Goal: Task Accomplishment & Management: Complete application form

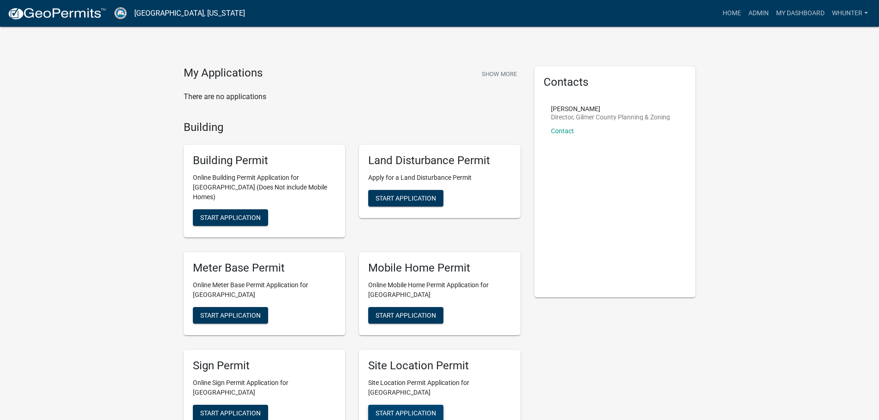
click at [423, 409] on span "Start Application" at bounding box center [406, 412] width 60 height 7
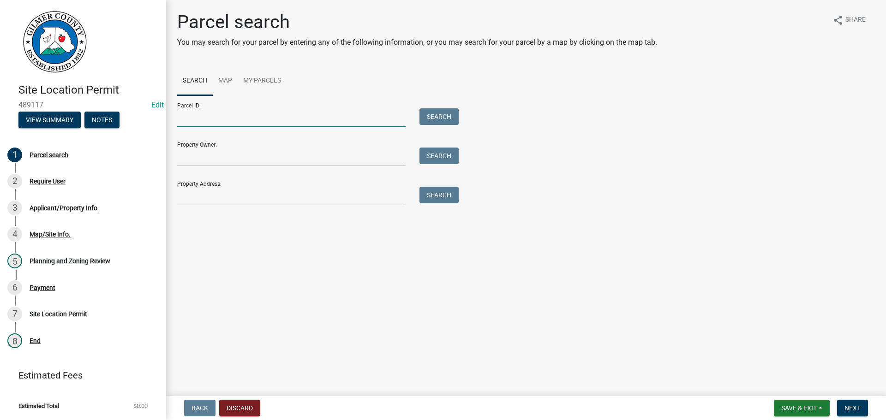
click at [205, 120] on input "Parcel ID:" at bounding box center [291, 117] width 228 height 19
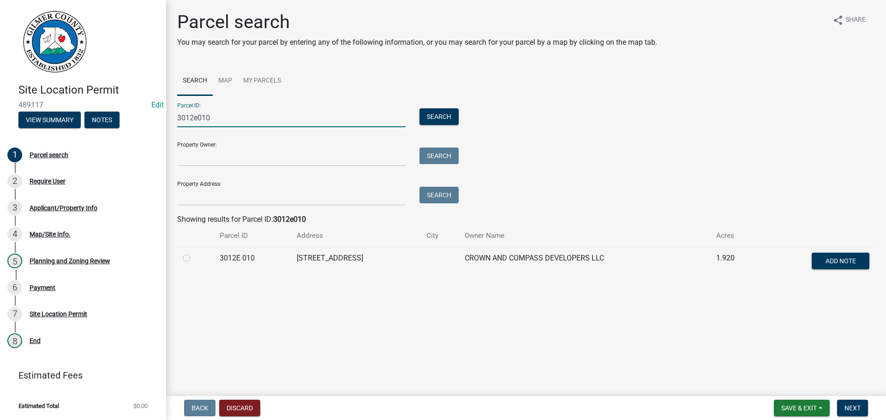
type input "3012e010"
click at [186, 262] on div at bounding box center [196, 258] width 26 height 11
drag, startPoint x: 186, startPoint y: 256, endPoint x: 188, endPoint y: 262, distance: 7.1
click at [194, 253] on label at bounding box center [194, 253] width 0 height 0
click at [194, 256] on 010 "radio" at bounding box center [197, 256] width 6 height 6
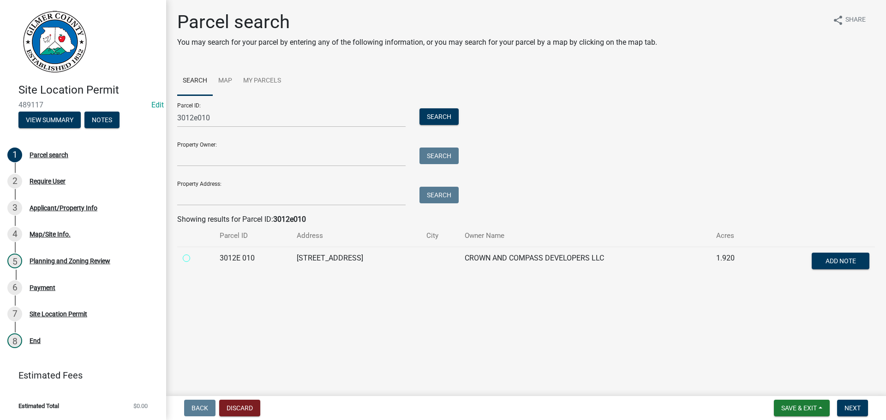
radio 010 "true"
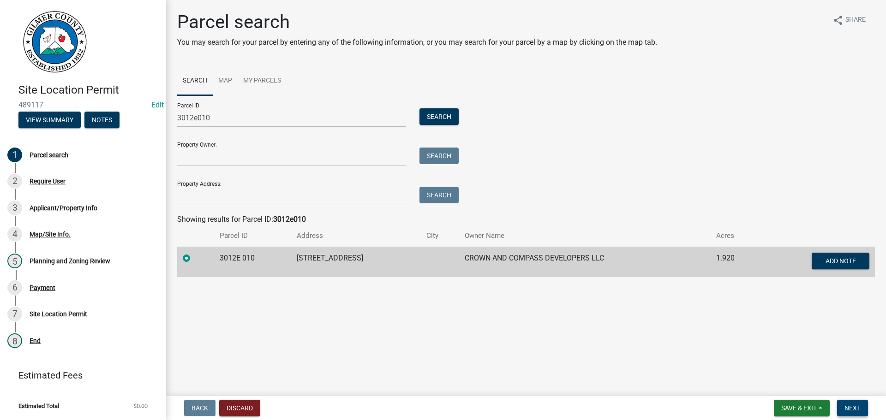
click at [846, 406] on span "Next" at bounding box center [852, 408] width 16 height 7
drag, startPoint x: 858, startPoint y: 412, endPoint x: 841, endPoint y: 403, distance: 19.4
click at [858, 412] on span "Next" at bounding box center [852, 408] width 16 height 7
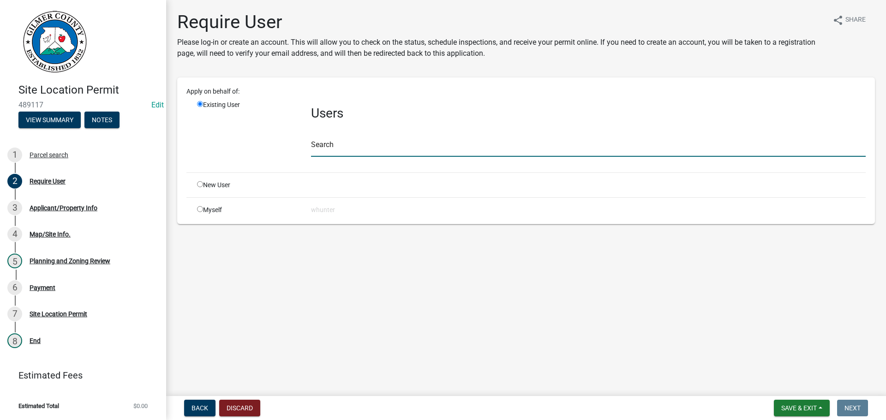
drag, startPoint x: 325, startPoint y: 149, endPoint x: 358, endPoint y: 154, distance: 33.1
click at [325, 149] on input "text" at bounding box center [588, 147] width 555 height 19
drag, startPoint x: 197, startPoint y: 181, endPoint x: 205, endPoint y: 185, distance: 8.7
click at [198, 180] on div "New User" at bounding box center [247, 185] width 114 height 10
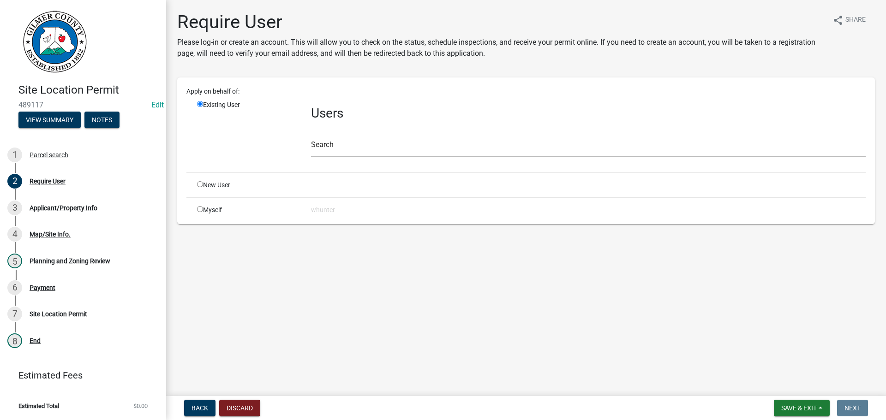
click at [198, 187] on input "radio" at bounding box center [200, 184] width 6 height 6
radio input "true"
radio input "false"
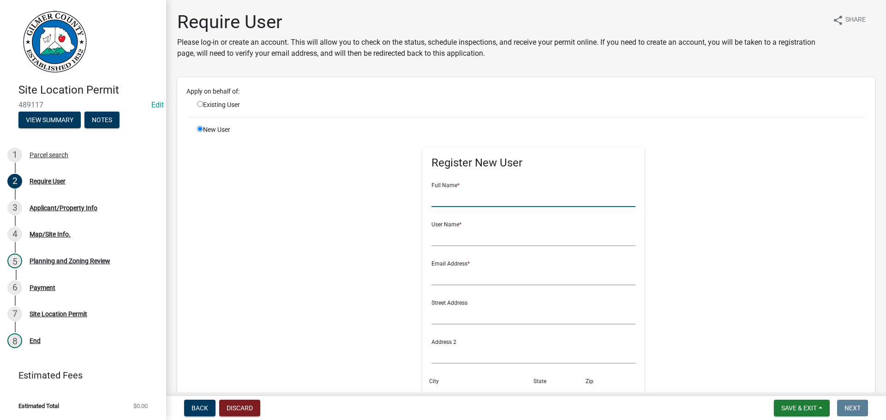
click at [451, 193] on input "text" at bounding box center [533, 197] width 204 height 19
type input "[PERSON_NAME]"
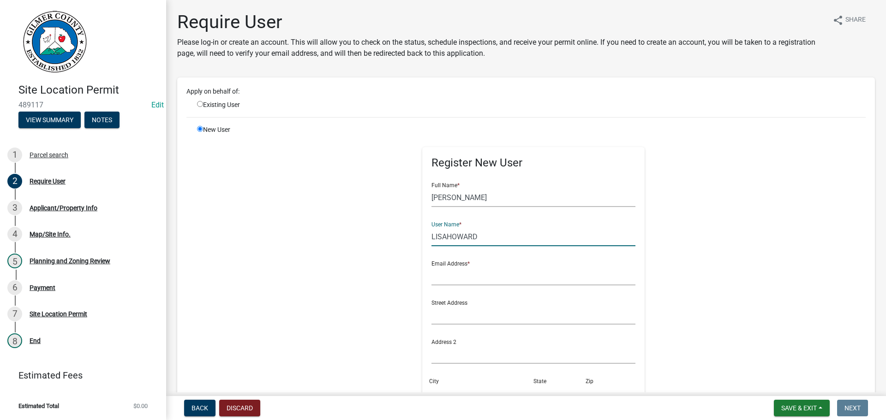
type input "LISAHOWARD"
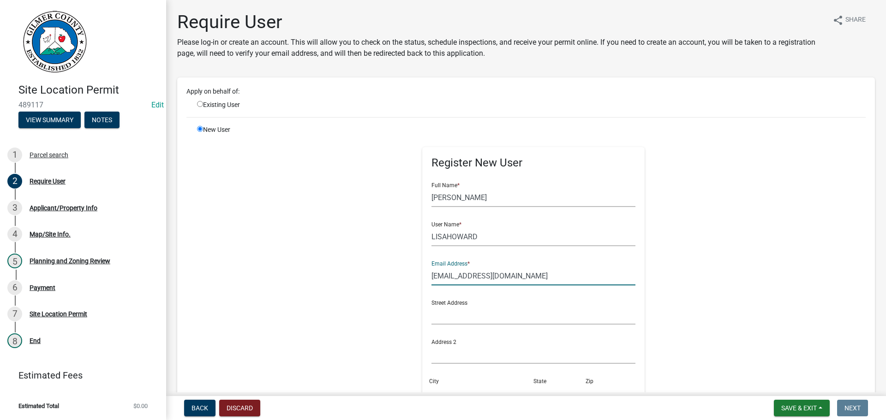
type input "[EMAIL_ADDRESS][DOMAIN_NAME]"
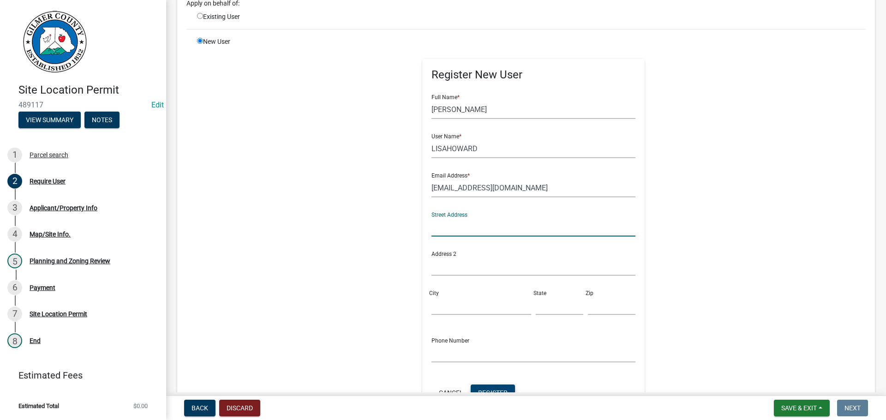
scroll to position [218, 0]
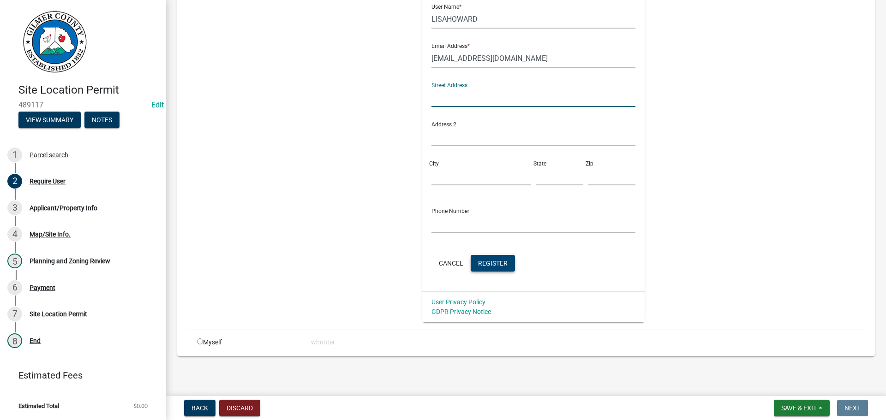
click at [480, 262] on span "Register" at bounding box center [493, 262] width 30 height 7
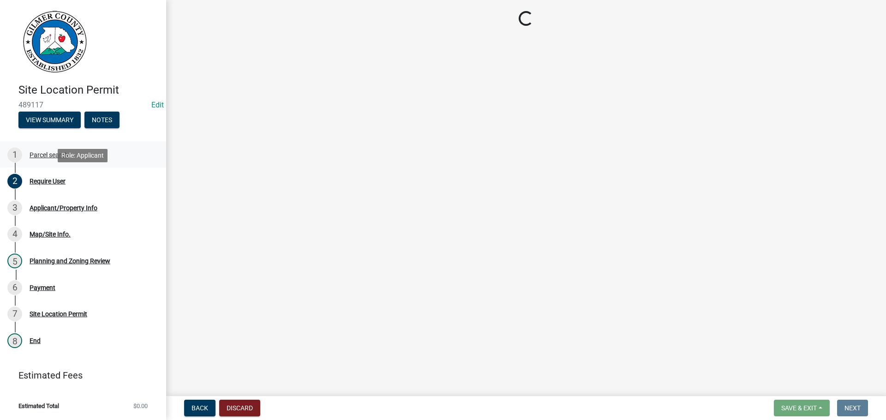
scroll to position [0, 0]
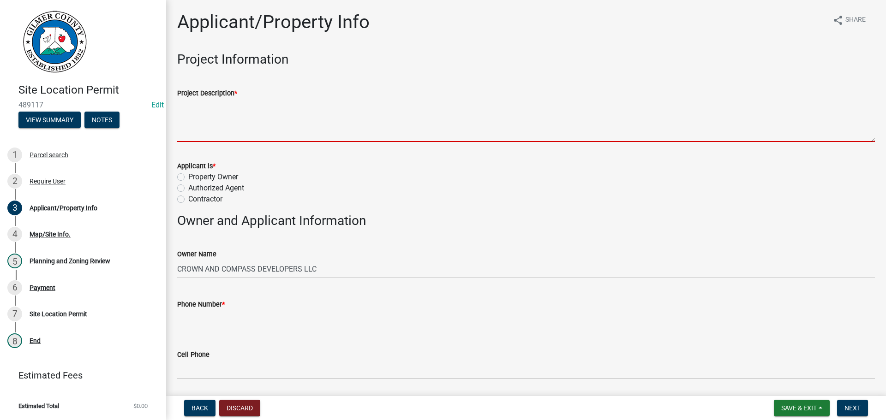
click at [227, 118] on textarea "Project Description *" at bounding box center [526, 120] width 698 height 43
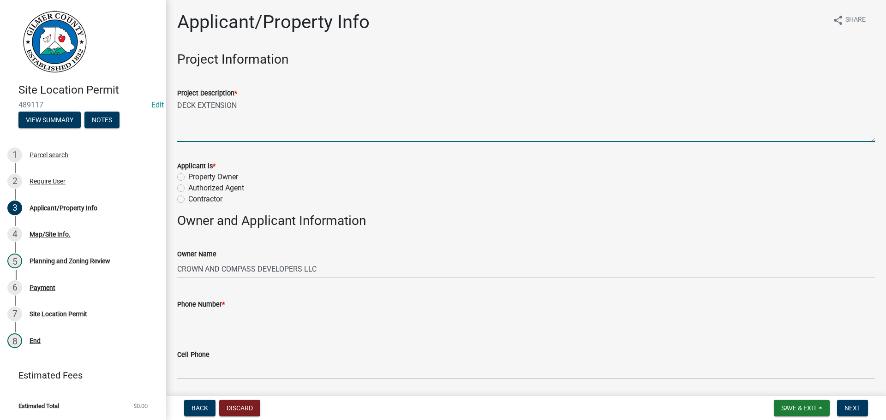
type textarea "DECK EXTENSION"
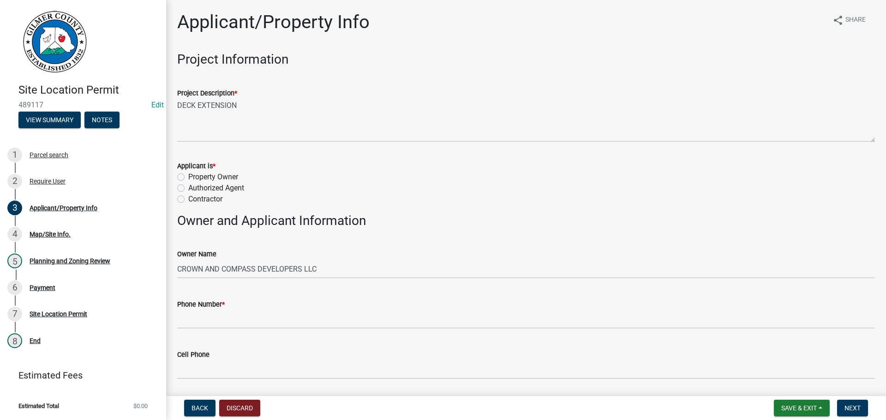
click at [198, 187] on label "Authorized Agent" at bounding box center [216, 188] width 56 height 11
click at [194, 187] on input "Authorized Agent" at bounding box center [191, 186] width 6 height 6
radio input "true"
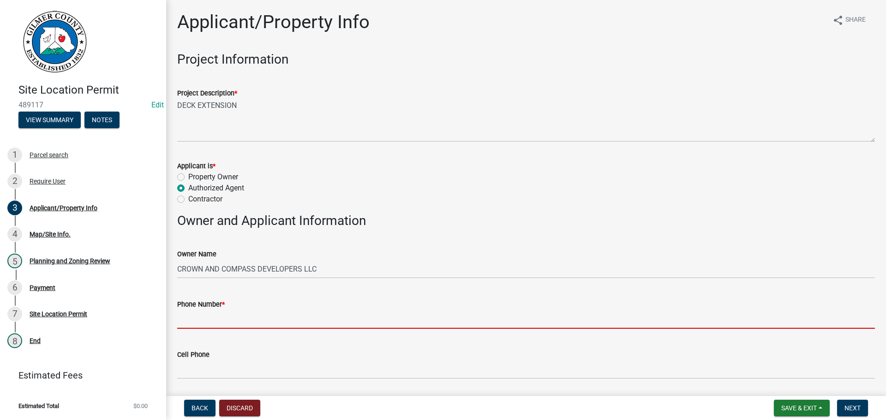
click at [256, 316] on input "Phone Number *" at bounding box center [526, 319] width 698 height 19
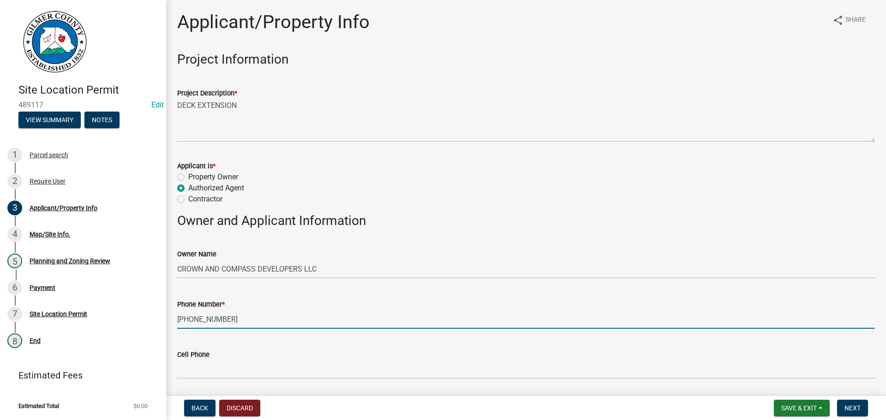
type input "[PHONE_NUMBER]"
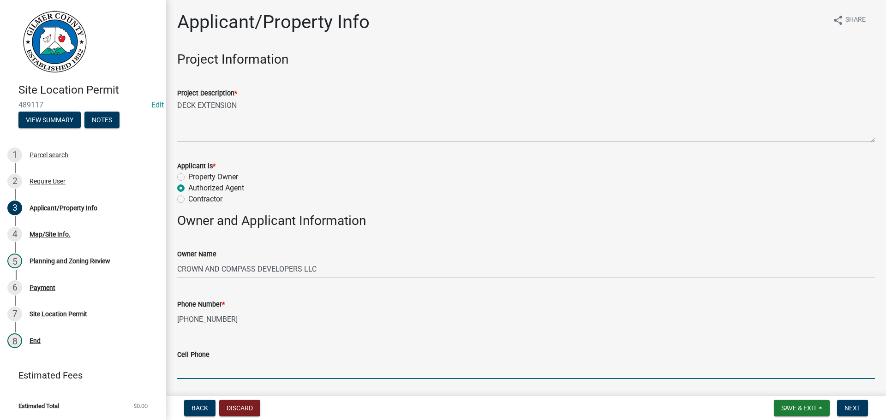
scroll to position [224, 0]
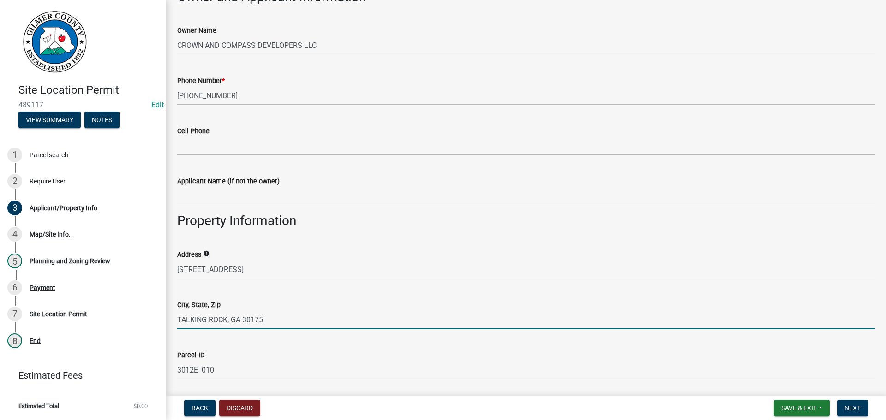
type input "TALKING ROCK, GA 30175"
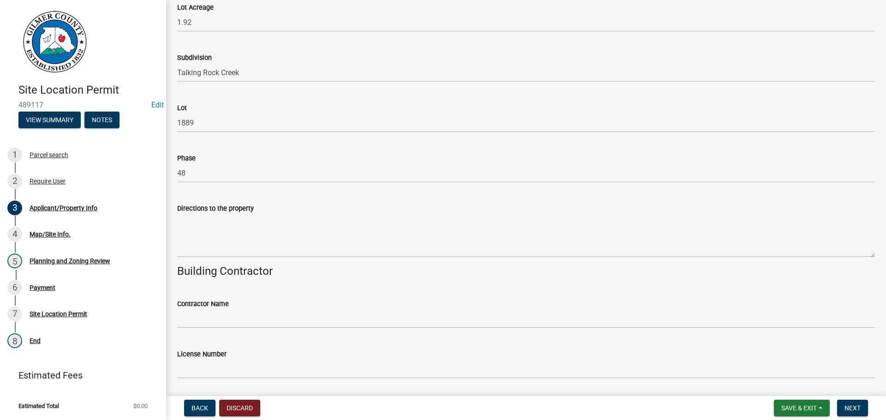
scroll to position [777, 0]
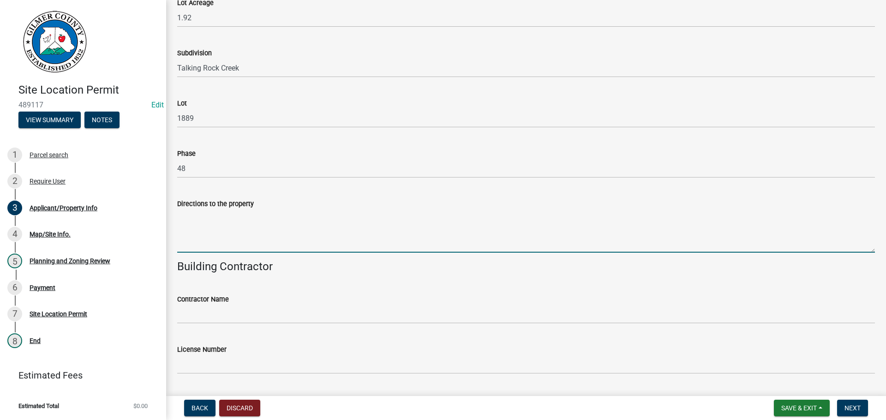
click at [280, 226] on textarea "Directions to the property" at bounding box center [526, 230] width 698 height 43
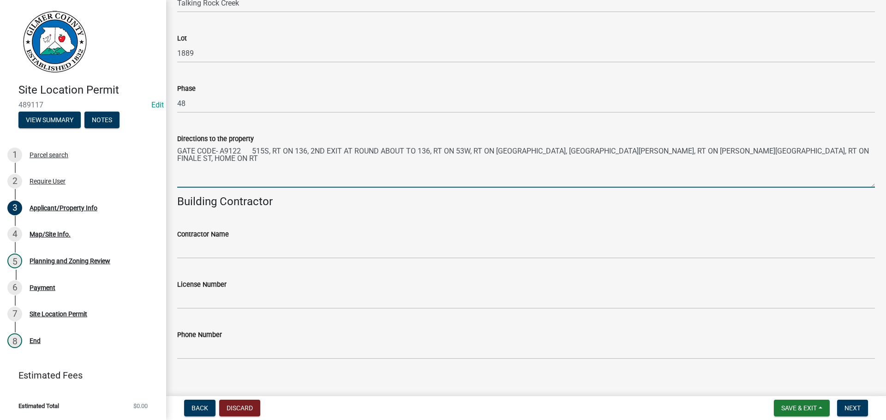
scroll to position [853, 0]
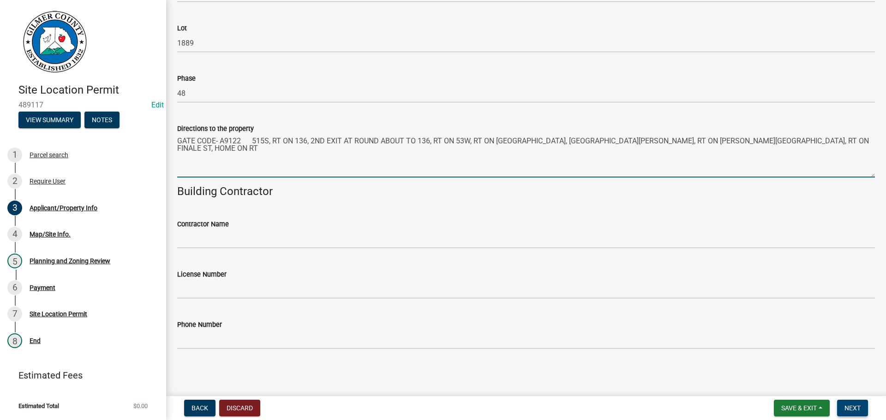
type textarea "GATE CODE- A9122 515S, RT ON 136, 2ND EXIT AT ROUND ABOUT TO 136, RT ON 53W, RT…"
click at [853, 405] on span "Next" at bounding box center [852, 408] width 16 height 7
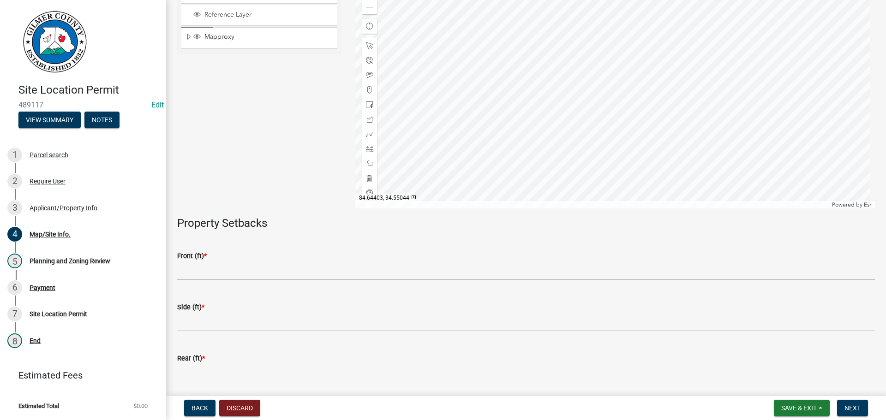
scroll to position [185, 0]
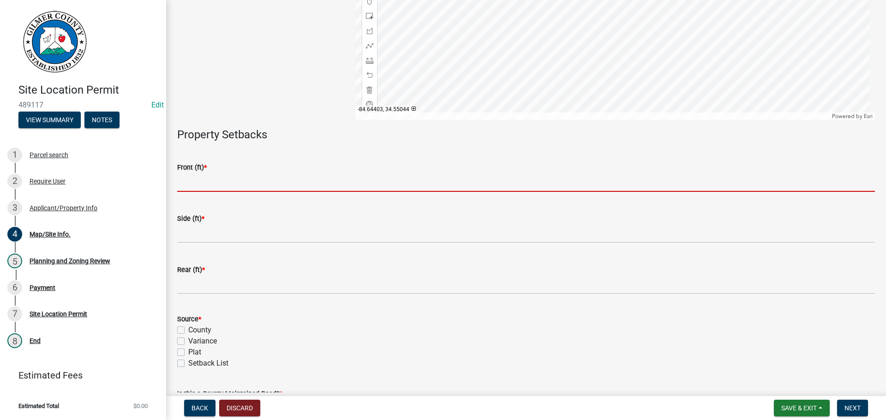
click at [203, 173] on input "text" at bounding box center [526, 182] width 698 height 19
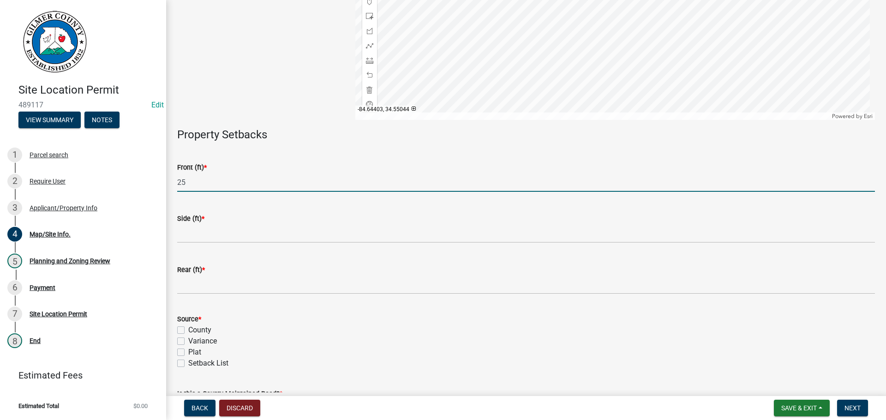
type input "25"
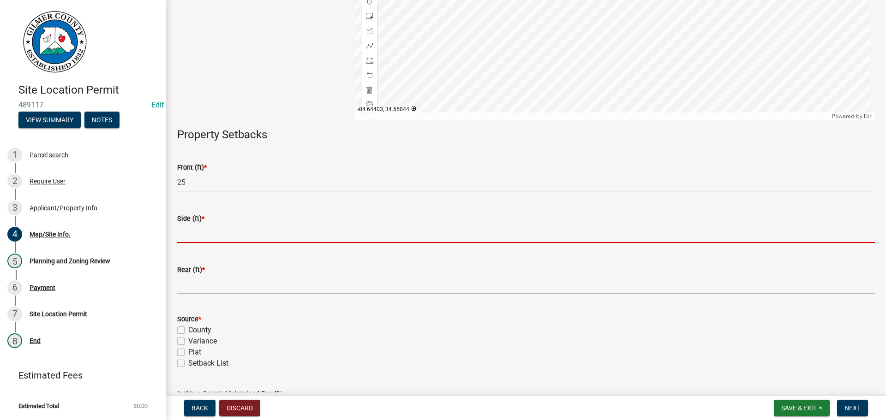
type input "1"
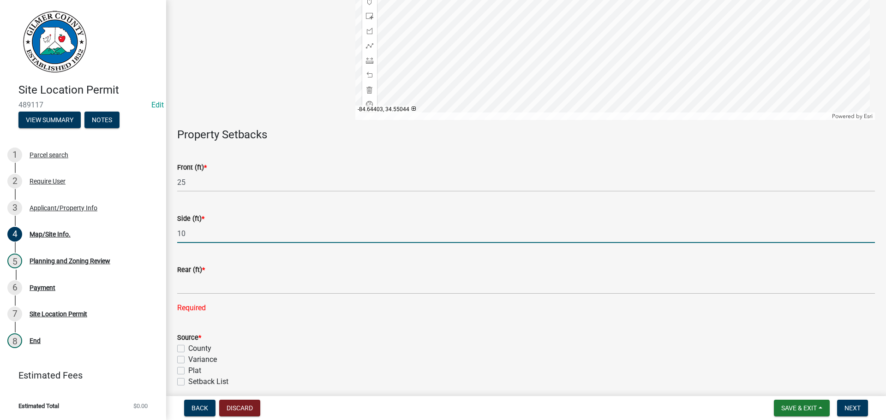
type input "10"
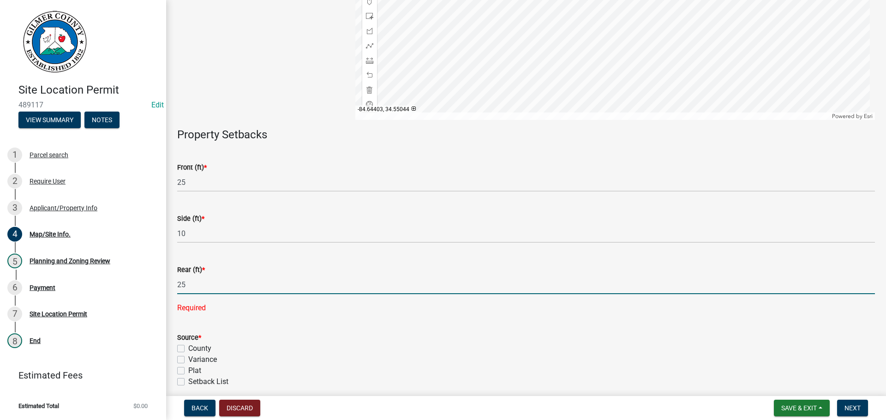
type input "25"
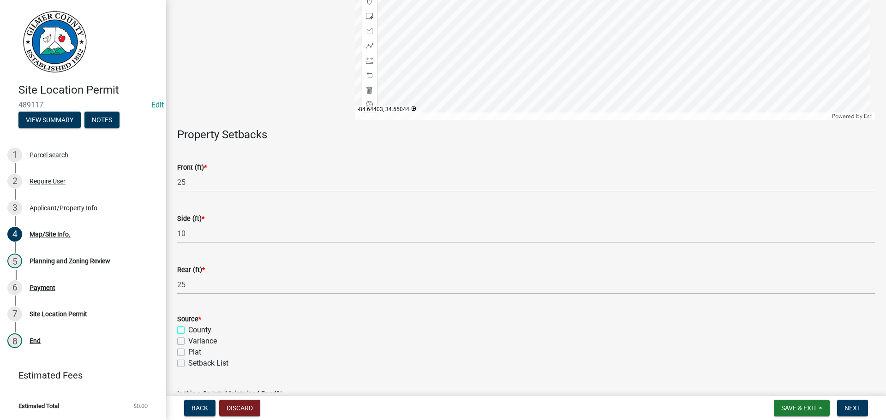
click at [188, 325] on input "County" at bounding box center [191, 328] width 6 height 6
checkbox input "true"
checkbox input "false"
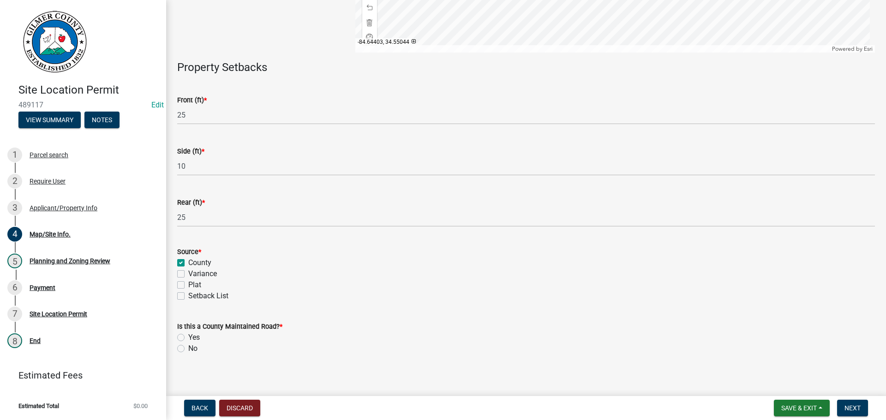
scroll to position [258, 0]
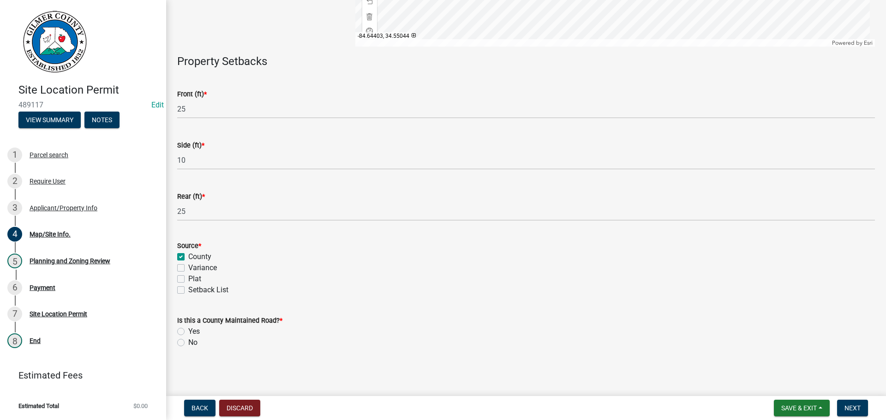
click at [192, 347] on label "No" at bounding box center [192, 342] width 9 height 11
click at [192, 343] on input "No" at bounding box center [191, 340] width 6 height 6
radio input "true"
click at [851, 407] on span "Next" at bounding box center [852, 408] width 16 height 7
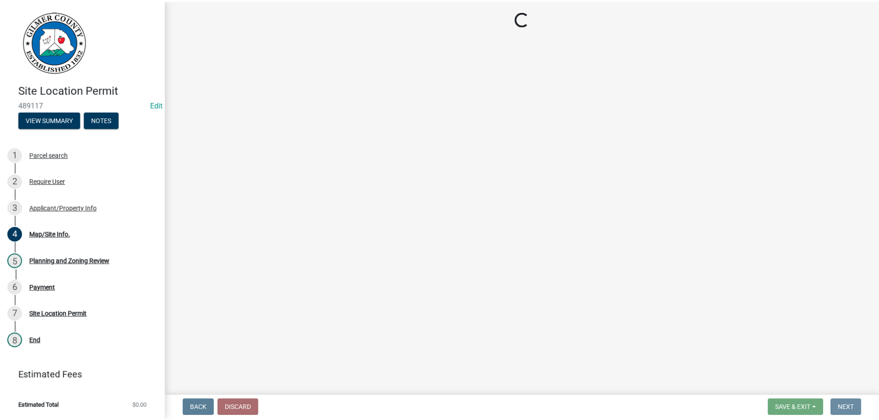
scroll to position [0, 0]
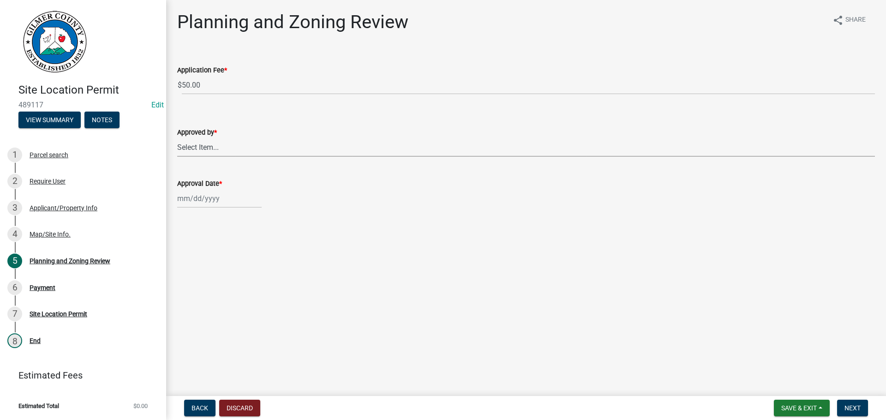
click at [233, 139] on select "Select Item... [PERSON_NAME] [PERSON_NAME] [PERSON_NAME] [PERSON_NAME] [PERSON_…" at bounding box center [526, 147] width 698 height 19
click at [177, 138] on select "Select Item... [PERSON_NAME] [PERSON_NAME] [PERSON_NAME] [PERSON_NAME] [PERSON_…" at bounding box center [526, 147] width 698 height 19
select select "5ce200eb-feb1-496b-8127-7891293955f5"
click at [196, 203] on div at bounding box center [219, 198] width 84 height 19
select select "10"
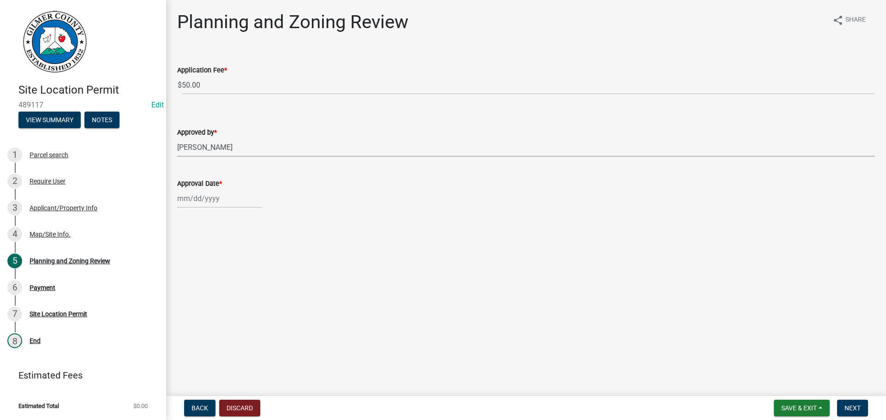
select select "2025"
click at [203, 264] on div "7" at bounding box center [201, 262] width 15 height 15
type input "[DATE]"
click at [849, 411] on span "Next" at bounding box center [852, 408] width 16 height 7
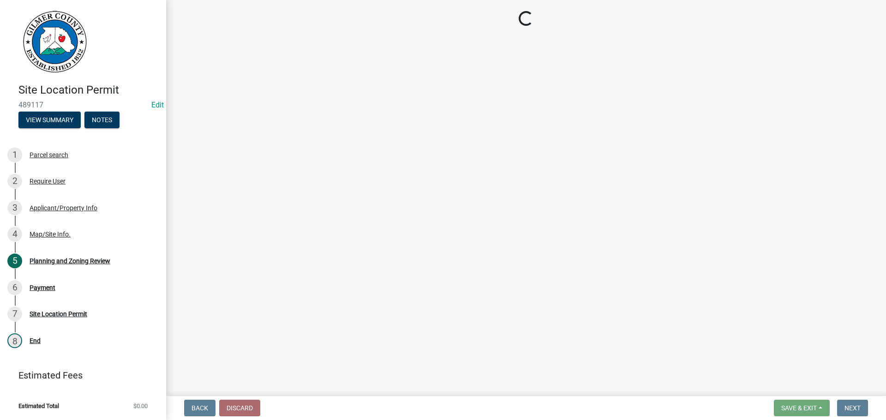
select select "2: 1"
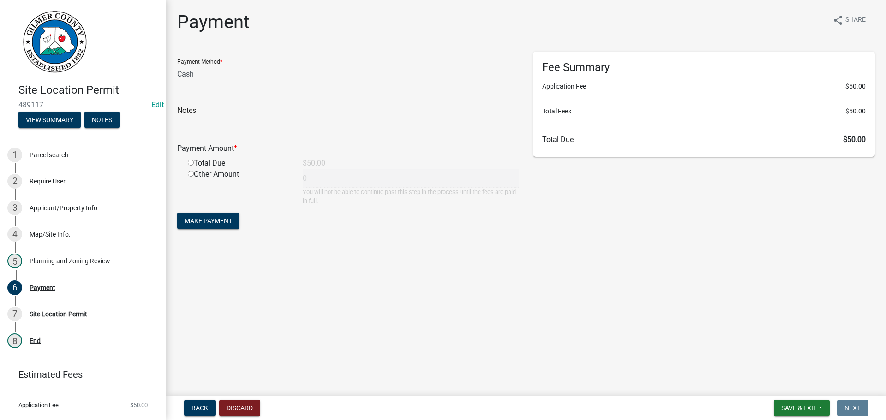
click at [242, 59] on div "Payment Method * Credit Card POS Check Cash" at bounding box center [348, 68] width 342 height 32
click at [241, 76] on select "Credit Card POS Check Cash" at bounding box center [348, 74] width 342 height 19
click at [177, 65] on select "Credit Card POS Check Cash" at bounding box center [348, 74] width 342 height 19
click at [228, 113] on input "text" at bounding box center [348, 113] width 342 height 19
click at [190, 161] on input "radio" at bounding box center [191, 163] width 6 height 6
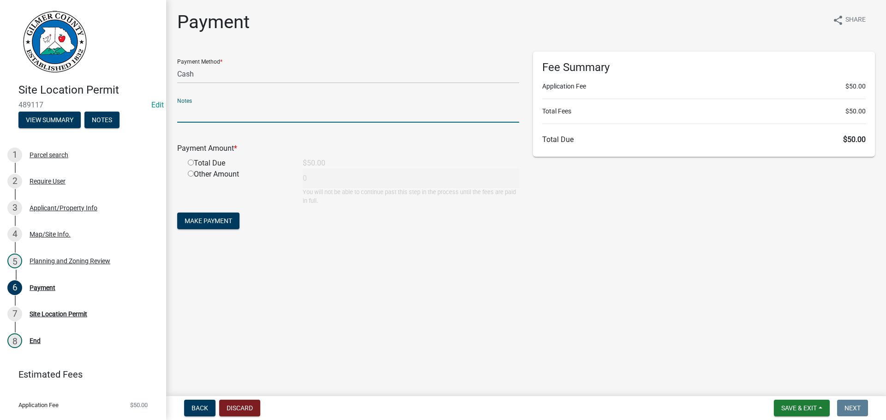
radio input "true"
type input "50"
click at [191, 223] on span "Make Payment" at bounding box center [209, 220] width 48 height 7
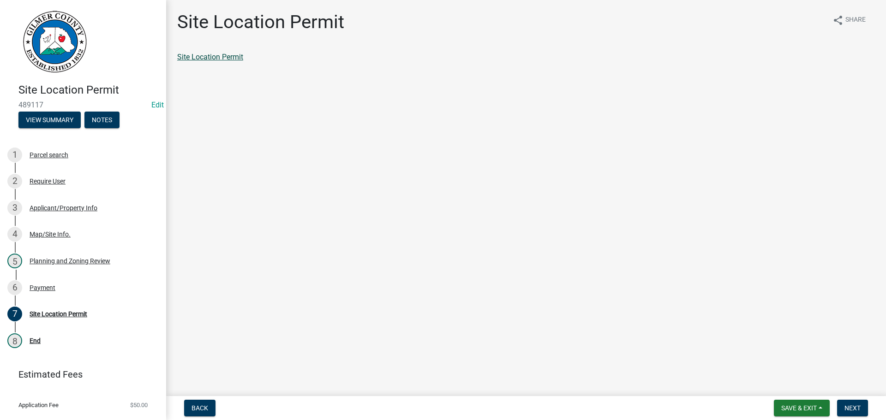
click at [217, 60] on link "Site Location Permit" at bounding box center [210, 57] width 66 height 9
click at [221, 54] on link "Site Location Permit" at bounding box center [210, 57] width 66 height 9
click at [851, 410] on span "Next" at bounding box center [852, 408] width 16 height 7
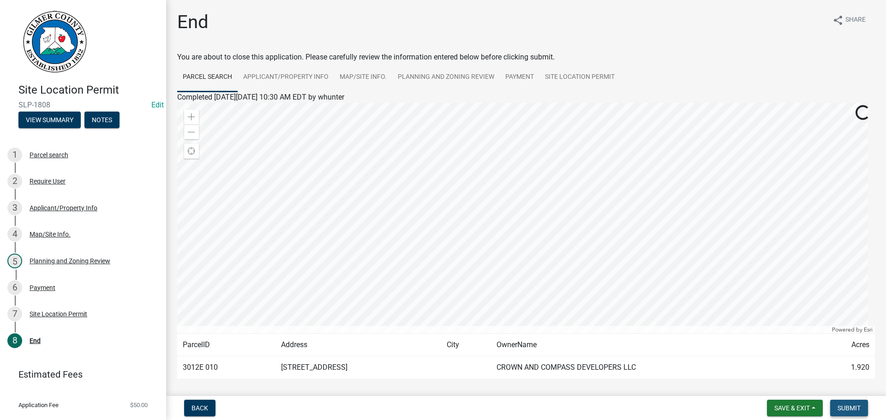
click at [849, 406] on span "Submit" at bounding box center [848, 408] width 23 height 7
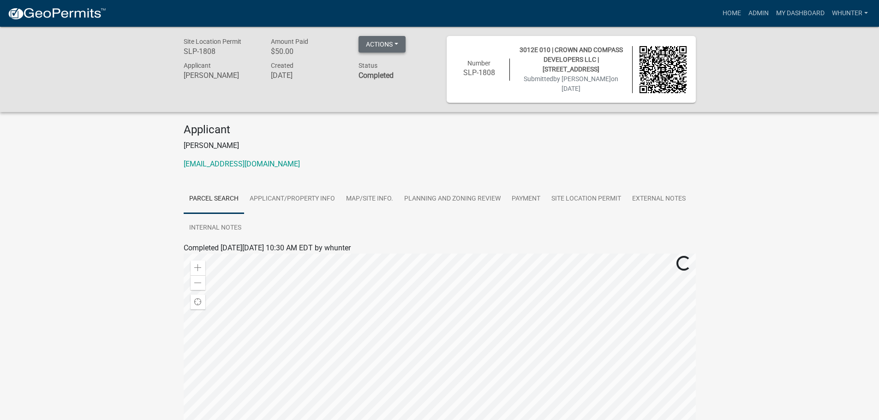
click at [393, 48] on button "Actions" at bounding box center [381, 44] width 47 height 17
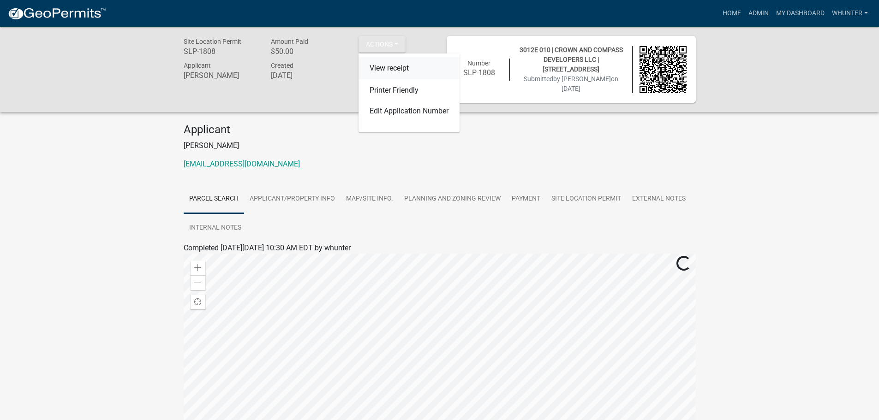
click at [398, 64] on link "View receipt" at bounding box center [408, 68] width 101 height 22
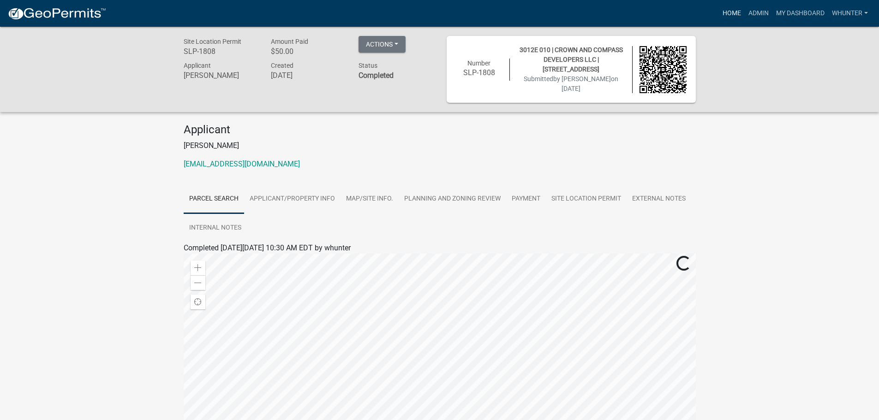
click at [724, 12] on link "Home" at bounding box center [732, 14] width 26 height 18
